Goal: Go to known website: Go to known website

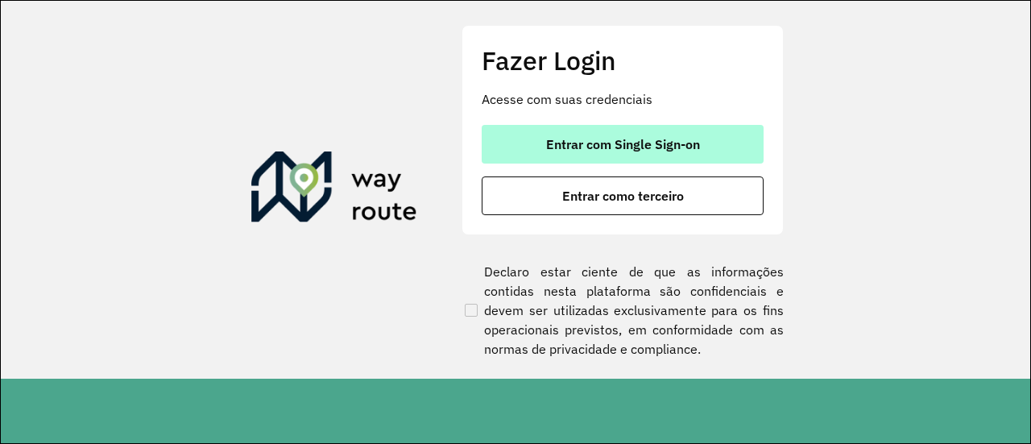
click at [573, 151] on span "Entrar com Single Sign-on" at bounding box center [623, 144] width 154 height 13
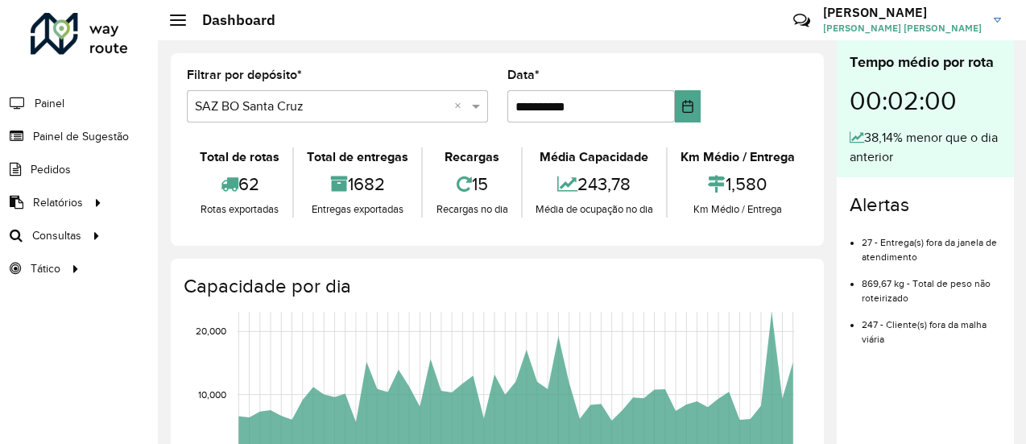
click at [910, 22] on span "[PERSON_NAME] [PERSON_NAME]" at bounding box center [902, 28] width 159 height 14
